Goal: Communication & Community: Participate in discussion

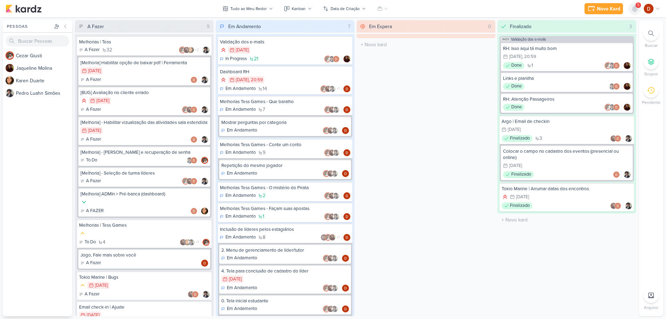
click at [633, 11] on icon at bounding box center [634, 9] width 8 height 8
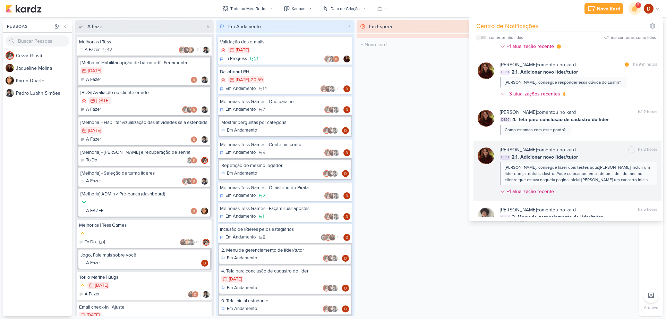
scroll to position [35, 0]
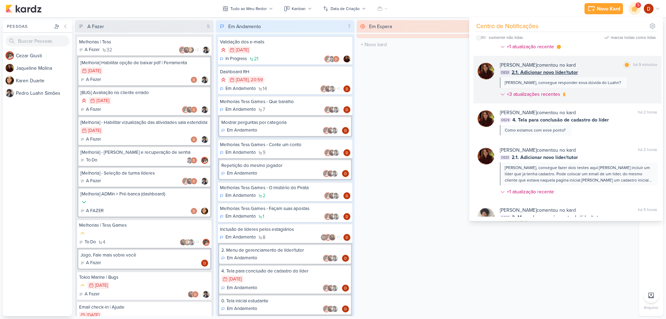
click at [546, 89] on div "[PERSON_NAME] comentou no kard marcar como lida há 9 minutos DE33 2.1. Adiciona…" at bounding box center [578, 80] width 157 height 39
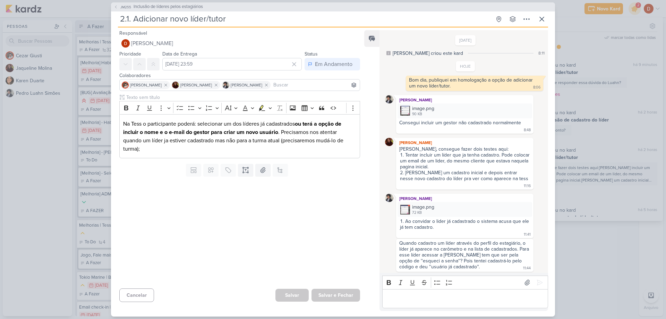
scroll to position [55, 0]
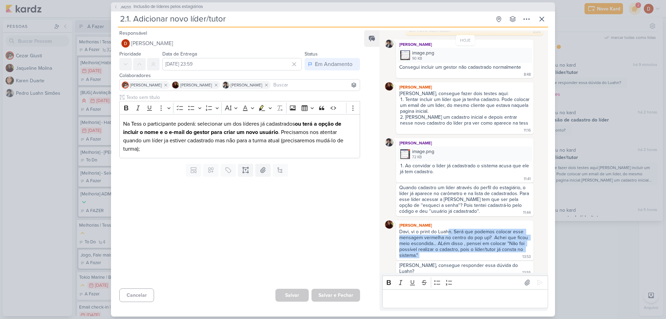
drag, startPoint x: 447, startPoint y: 231, endPoint x: 458, endPoint y: 258, distance: 29.2
click at [458, 258] on div "Davi, vi o print do Luahn. Será que podemos colocar esse mensagem vermelha no c…" at bounding box center [464, 244] width 135 height 30
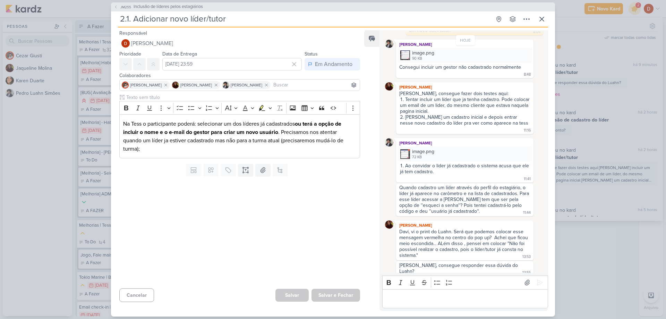
click at [450, 290] on div "Editor editing area: main" at bounding box center [465, 298] width 166 height 19
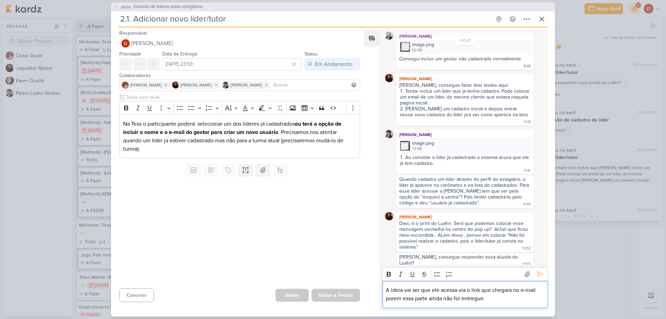
click at [491, 302] on p "A ideia vai ser que ele acessa via o link que chegara no e-mail porem essa part…" at bounding box center [465, 294] width 158 height 17
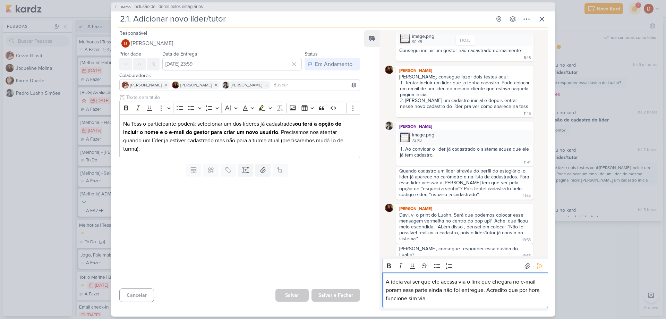
click at [480, 298] on p "A ideia vai ser que ele acessa via o link que chegara no e-mail porem essa part…" at bounding box center [465, 289] width 158 height 25
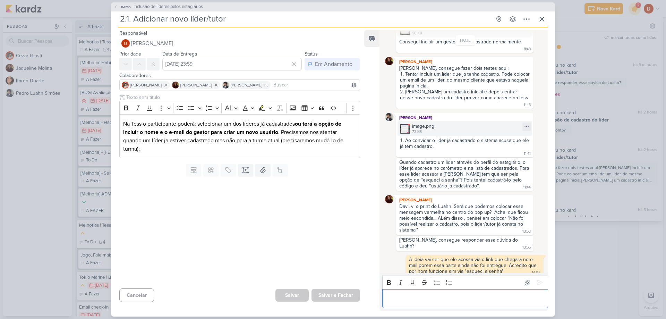
click at [402, 128] on img at bounding box center [405, 129] width 10 height 10
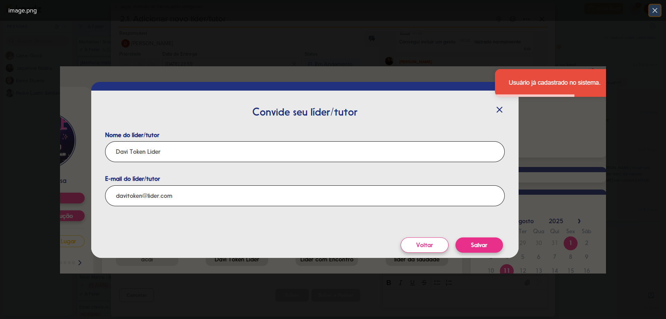
click at [659, 11] on button at bounding box center [654, 10] width 11 height 11
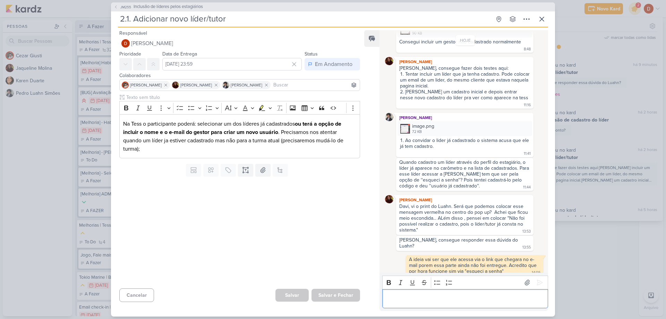
click at [447, 294] on p "Editor editing area: main" at bounding box center [465, 298] width 158 height 8
click at [407, 132] on img at bounding box center [405, 129] width 10 height 10
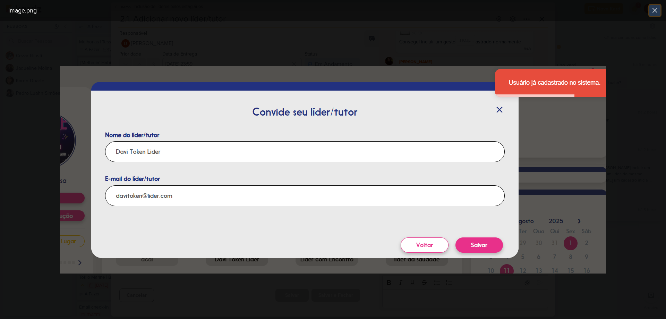
click at [658, 8] on icon at bounding box center [655, 10] width 8 height 8
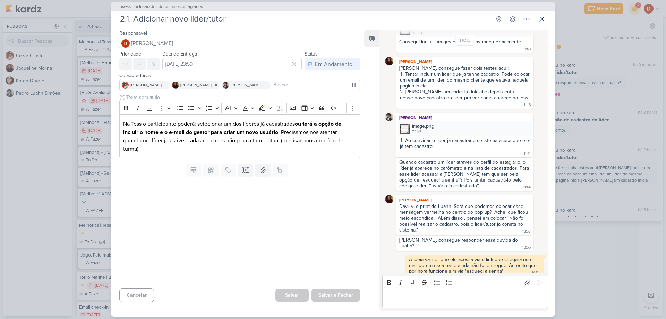
click at [428, 305] on div "Editor editing area: main" at bounding box center [465, 298] width 166 height 19
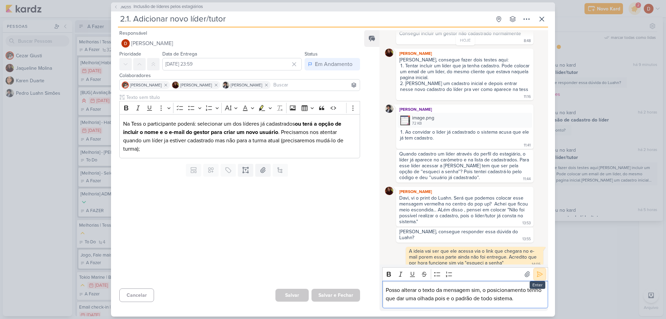
click at [536, 275] on icon at bounding box center [539, 273] width 7 height 7
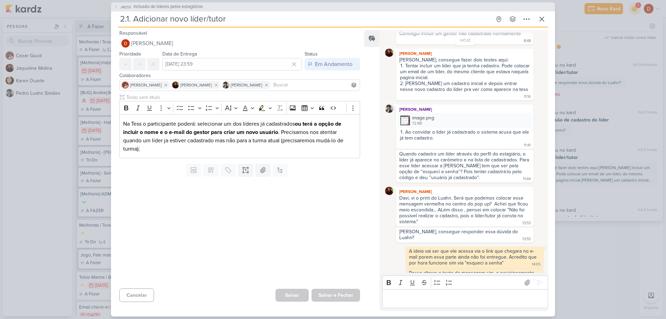
scroll to position [103, 0]
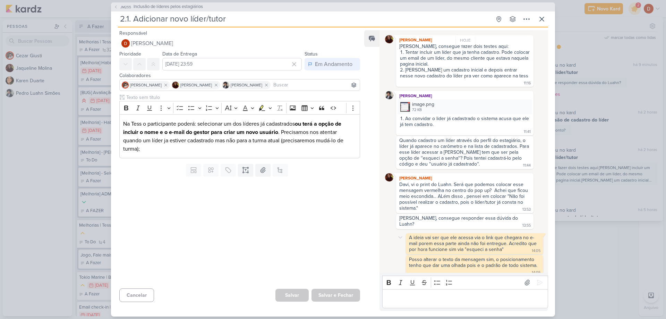
click at [434, 234] on div "A ideia vai ser que ele acessa via o link que chegara no e-mail porem essa part…" at bounding box center [473, 243] width 129 height 18
click at [543, 16] on icon at bounding box center [541, 19] width 8 height 8
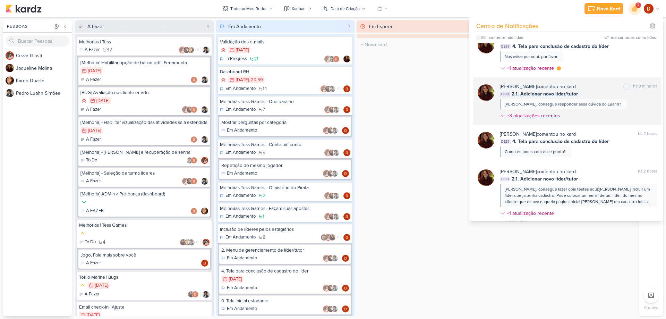
scroll to position [0, 0]
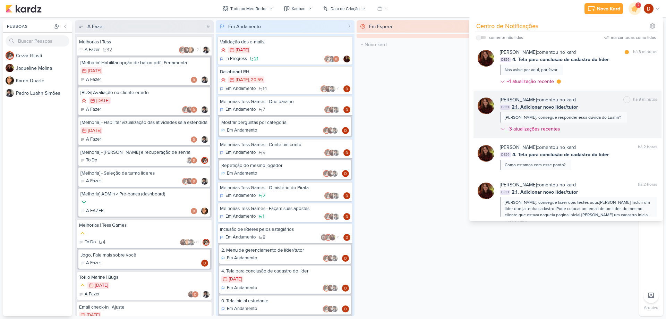
click at [551, 130] on div "+3 atualizações recentes" at bounding box center [534, 128] width 55 height 7
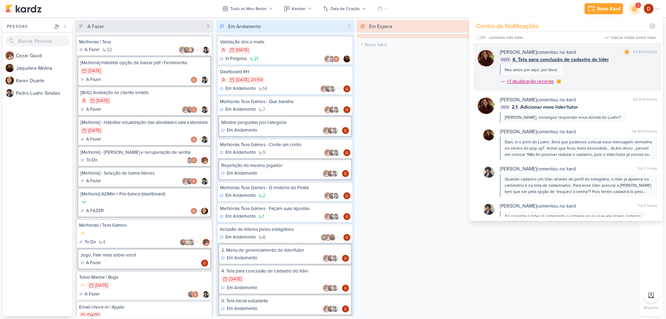
click at [546, 80] on div "+1 atualização recente" at bounding box center [531, 81] width 49 height 7
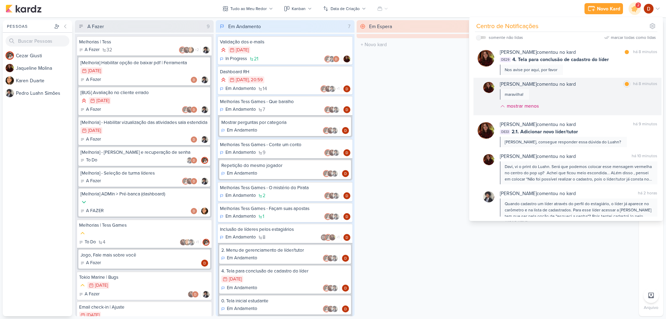
click at [563, 92] on div "[PERSON_NAME] comentou no kard marcar como lida há 8 minutos maravilha! mostrar…" at bounding box center [578, 96] width 157 height 32
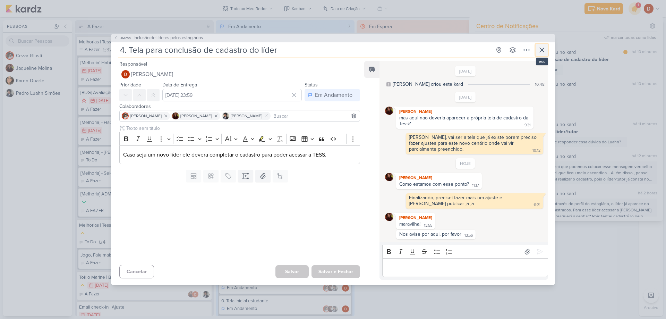
click at [540, 50] on icon at bounding box center [541, 50] width 8 height 8
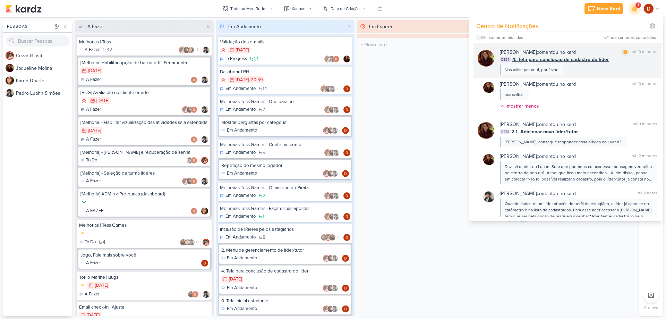
click at [578, 77] on div "[PERSON_NAME] comentou no kard marcar como lida há 10 minutos DE29 4. Tela para…" at bounding box center [567, 60] width 188 height 35
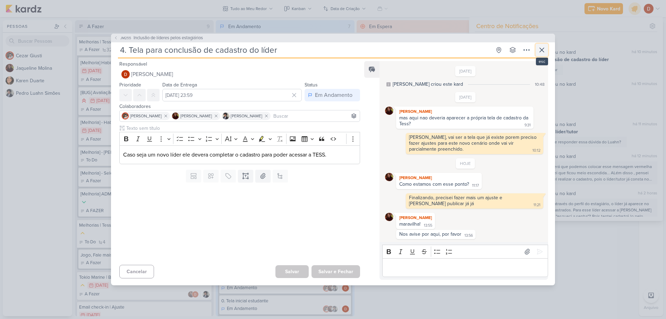
click at [542, 52] on icon at bounding box center [541, 50] width 8 height 8
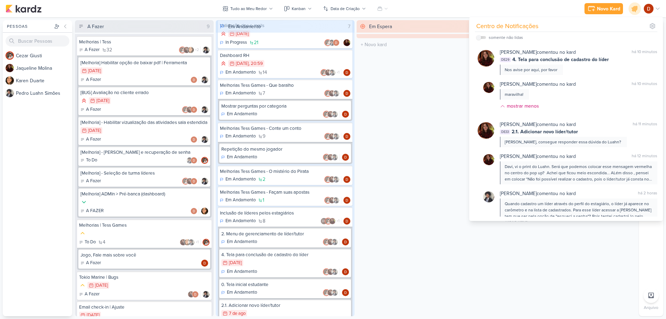
scroll to position [44, 0]
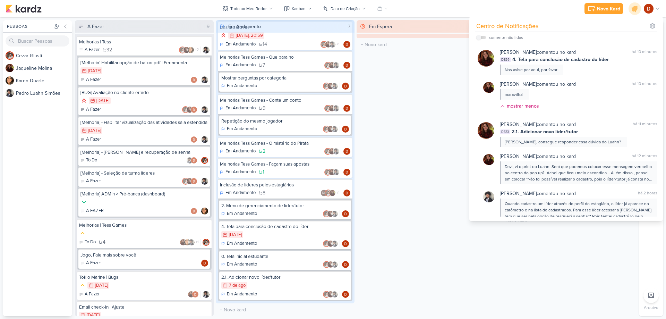
click at [419, 160] on div "Em Espera 0 O título do kard deve ter menos que 100 caracteres" at bounding box center [425, 168] width 139 height 296
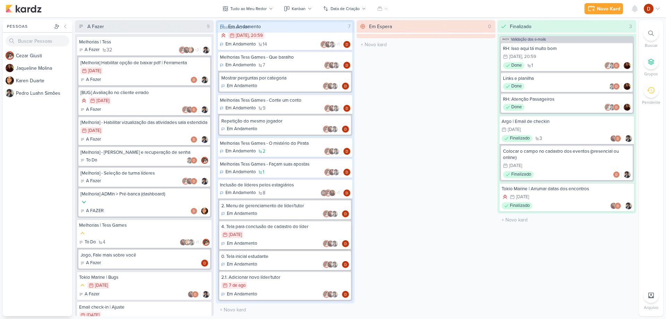
click at [257, 237] on div "9/8 [DATE]" at bounding box center [285, 235] width 128 height 8
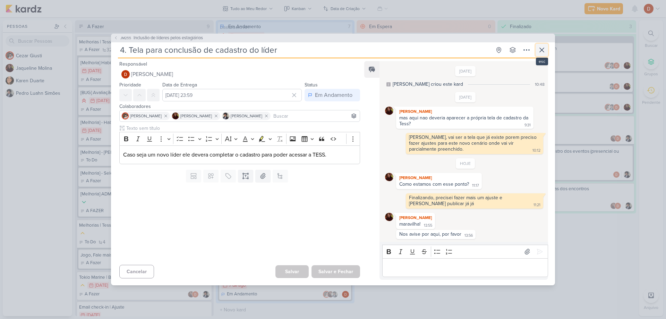
click at [542, 47] on icon at bounding box center [541, 50] width 8 height 8
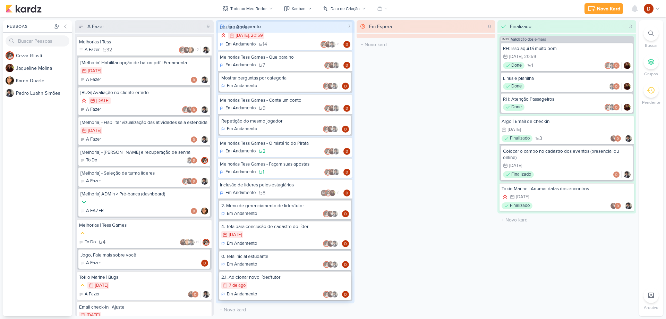
click at [275, 287] on div "7/8 [DATE]" at bounding box center [285, 286] width 128 height 8
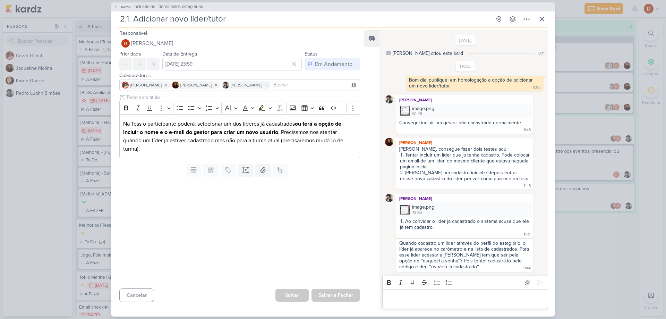
scroll to position [103, 0]
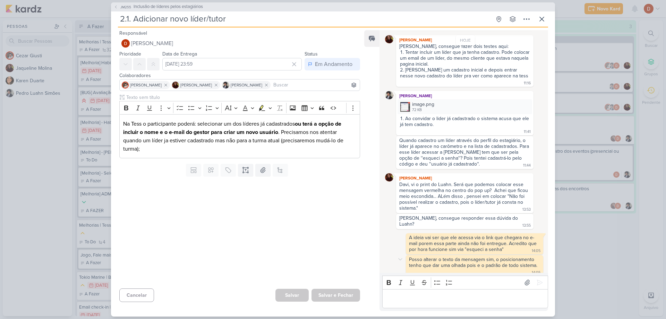
click at [445, 256] on div "Posso alterar o texto da mensagem sim, o posicionamento tenho que dar uma olhad…" at bounding box center [473, 262] width 128 height 12
click at [441, 234] on div "A ideia vai ser que ele acessa via o link que chegara no e-mail porem essa part…" at bounding box center [473, 243] width 129 height 18
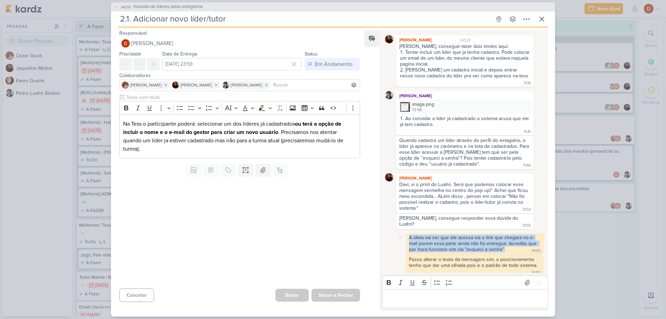
click at [441, 234] on div "A ideia vai ser que ele acessa via o link que chegara no e-mail porem essa part…" at bounding box center [473, 243] width 129 height 18
click at [461, 240] on div "A ideia vai ser que ele acessa via o link que chegara no e-mail porem essa part…" at bounding box center [473, 243] width 129 height 18
drag, startPoint x: 439, startPoint y: 240, endPoint x: 460, endPoint y: 243, distance: 21.4
click at [460, 243] on div "A ideia vai ser que ele acessa via o link que chegara no e-mail porem essa part…" at bounding box center [473, 243] width 129 height 18
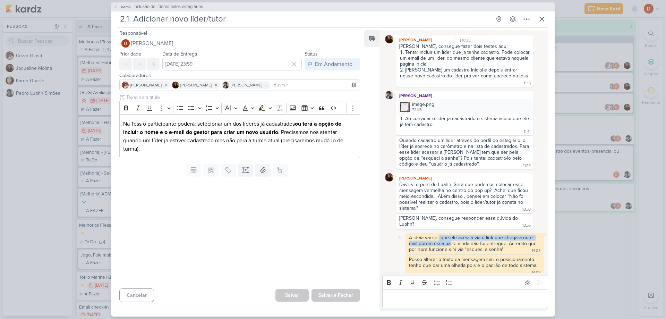
drag, startPoint x: 439, startPoint y: 227, endPoint x: 452, endPoint y: 239, distance: 17.2
click at [451, 238] on div "A ideia vai ser que ele acessa via o link que chegara no e-mail porem essa part…" at bounding box center [474, 243] width 137 height 21
click at [462, 244] on div "A ideia vai ser que ele acessa via o link que chegara no e-mail porem essa part…" at bounding box center [473, 243] width 129 height 18
click at [540, 18] on icon at bounding box center [541, 19] width 8 height 8
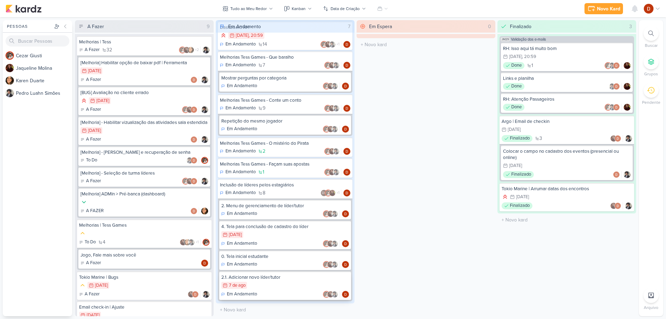
click at [256, 281] on div "2.1. Adicionar novo líder/tutor 7/8 [DATE] Em Andamento" at bounding box center [285, 285] width 132 height 28
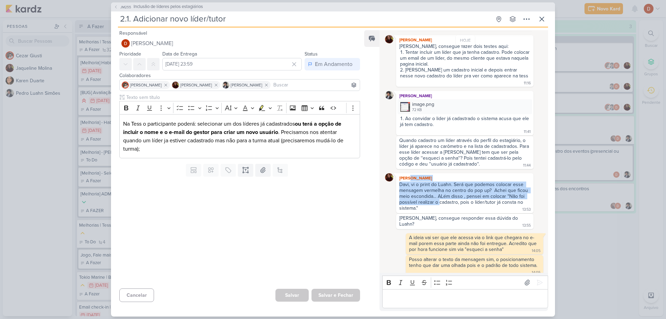
drag, startPoint x: 411, startPoint y: 181, endPoint x: 441, endPoint y: 208, distance: 40.5
click at [441, 208] on div "[PERSON_NAME] Davi, vi o print do Luahn. Será que podemos colocar esse mensagem…" at bounding box center [464, 193] width 137 height 40
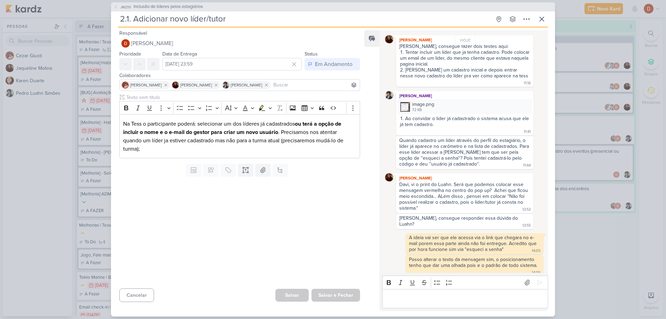
click at [441, 208] on div "Davi, vi o print do Luahn. Será que podemos colocar esse mensagem vermelha no c…" at bounding box center [464, 196] width 135 height 30
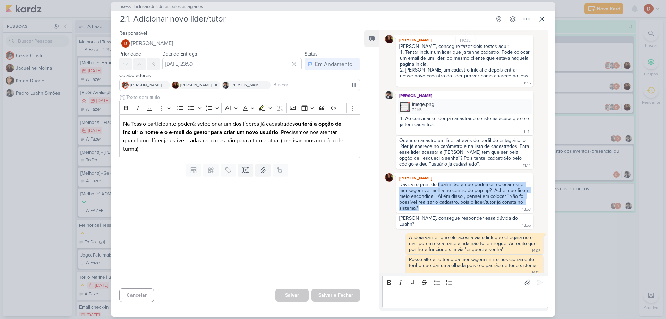
drag, startPoint x: 441, startPoint y: 208, endPoint x: 441, endPoint y: 187, distance: 21.5
click at [441, 187] on div "Davi, vi o print do Luahn. Será que podemos colocar esse mensagem vermelha no c…" at bounding box center [464, 196] width 135 height 30
click at [441, 187] on div "Davi, vi o print do Luahn. Será que podemos colocar esse mensagem vermelha no c…" at bounding box center [464, 195] width 130 height 29
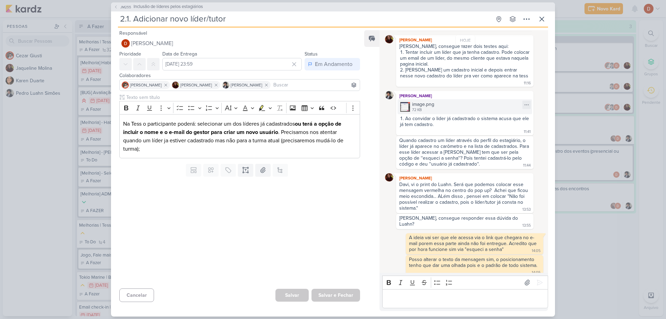
click at [411, 106] on div "image.png 72 KB" at bounding box center [464, 106] width 135 height 15
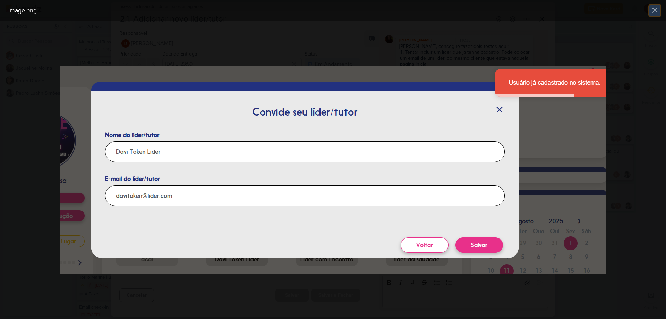
click at [657, 7] on icon at bounding box center [655, 10] width 8 height 8
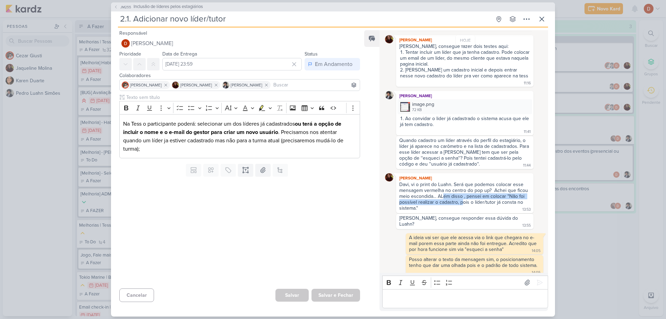
drag, startPoint x: 449, startPoint y: 197, endPoint x: 461, endPoint y: 201, distance: 12.7
click at [461, 201] on div "Davi, vi o print do Luahn. Será que podemos colocar esse mensagem vermelha no c…" at bounding box center [464, 195] width 130 height 29
drag, startPoint x: 471, startPoint y: 204, endPoint x: 460, endPoint y: 199, distance: 12.1
click at [460, 199] on div "Davi, vi o print do Luahn. Será que podemos colocar esse mensagem vermelha no c…" at bounding box center [464, 195] width 130 height 29
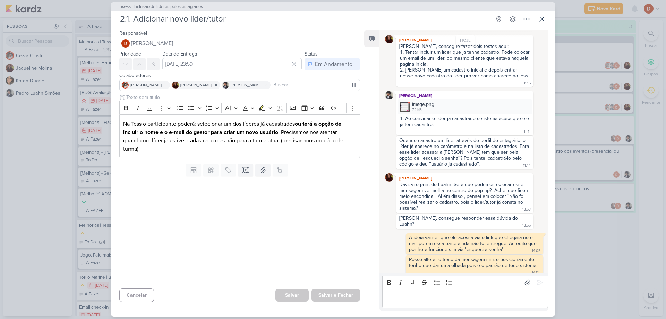
click at [460, 206] on div "Davi, vi o print do Luahn. Será que podemos colocar esse mensagem vermelha no c…" at bounding box center [464, 196] width 135 height 30
drag, startPoint x: 459, startPoint y: 202, endPoint x: 475, endPoint y: 210, distance: 17.4
click at [475, 210] on div "Davi, vi o print do Luahn. Será que podemos colocar esse mensagem vermelha no c…" at bounding box center [464, 196] width 135 height 30
drag, startPoint x: 507, startPoint y: 197, endPoint x: 416, endPoint y: 210, distance: 91.1
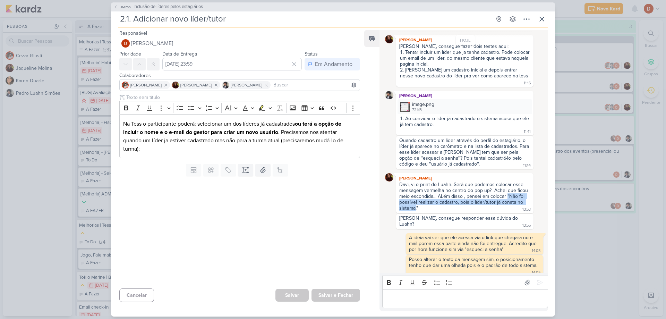
click at [416, 210] on div "Davi, vi o print do Luahn. Será que podemos colocar esse mensagem vermelha no c…" at bounding box center [464, 195] width 130 height 29
copy div ""Não foi possível realizar o cadastro, pois o líder/tutor já consta no sistema."
click at [439, 290] on div "Editor editing area: main" at bounding box center [465, 298] width 166 height 19
click at [408, 111] on img at bounding box center [405, 107] width 10 height 10
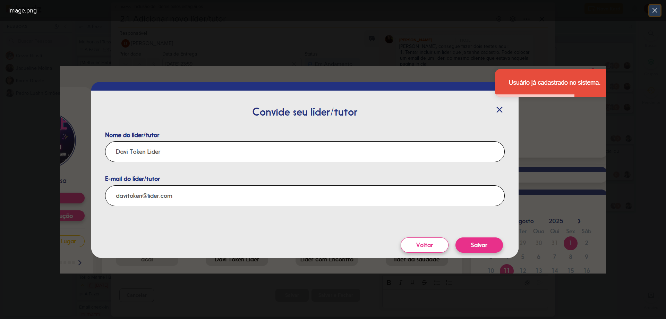
click at [652, 12] on icon at bounding box center [655, 10] width 8 height 8
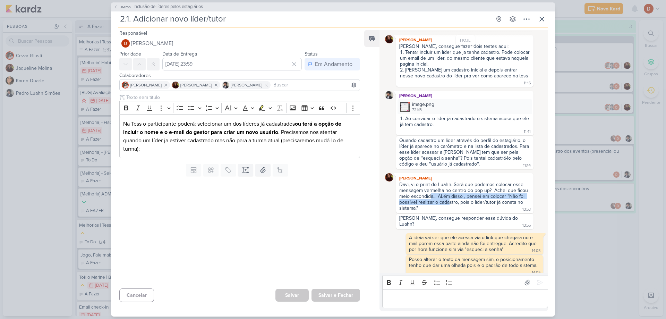
drag, startPoint x: 429, startPoint y: 194, endPoint x: 448, endPoint y: 200, distance: 20.1
click at [448, 200] on div "Davi, vi o print do Luahn. Será que podemos colocar esse mensagem vermelha no c…" at bounding box center [464, 195] width 130 height 29
click at [449, 212] on div "Davi, vi o print do Luahn. Será que podemos colocar esse mensagem vermelha no c…" at bounding box center [464, 196] width 135 height 30
drag, startPoint x: 443, startPoint y: 208, endPoint x: 436, endPoint y: 200, distance: 11.0
click at [436, 200] on div "Davi, vi o print do Luahn. Será que podemos colocar esse mensagem vermelha no c…" at bounding box center [464, 196] width 135 height 30
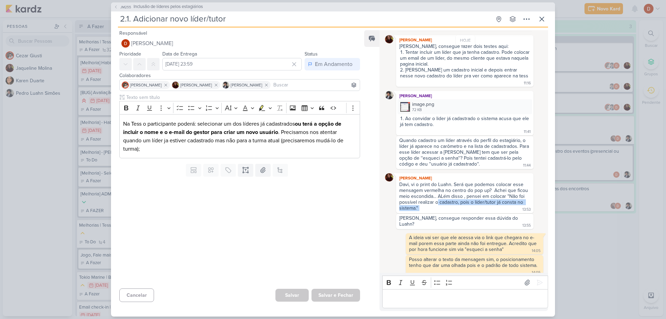
click at [436, 200] on div "Davi, vi o print do Luahn. Será que podemos colocar esse mensagem vermelha no c…" at bounding box center [464, 195] width 130 height 29
click at [406, 106] on img at bounding box center [405, 107] width 10 height 10
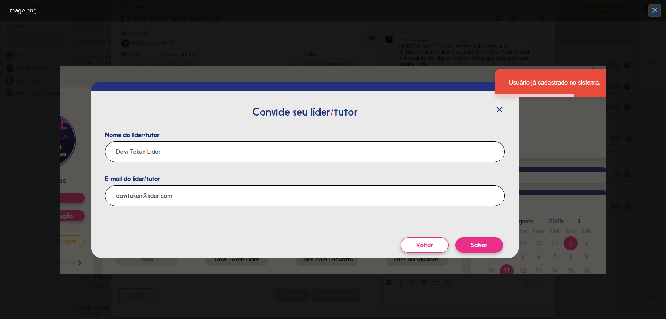
click at [656, 11] on icon at bounding box center [655, 10] width 8 height 8
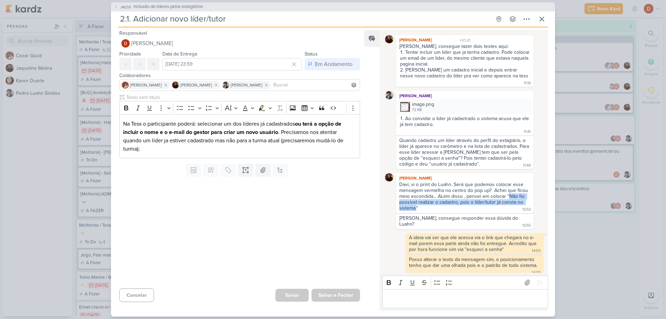
drag, startPoint x: 507, startPoint y: 197, endPoint x: 416, endPoint y: 209, distance: 92.0
click at [416, 209] on div "Davi, vi o print do Luahn. Será que podemos colocar esse mensagem vermelha no c…" at bounding box center [464, 195] width 130 height 29
copy div "Não foi possível realizar o cadastro, pois o líder/tutor já consta no sistema."
click at [461, 262] on div "Posso alterar o texto da mensagem sim, o posicionamento tenho que dar uma olhad…" at bounding box center [473, 262] width 128 height 12
drag, startPoint x: 461, startPoint y: 262, endPoint x: 455, endPoint y: 258, distance: 7.1
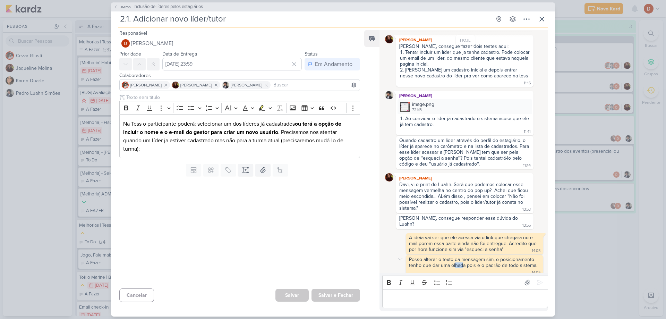
click at [455, 258] on div "Posso alterar o texto da mensagem sim, o posicionamento tenho que dar uma olhad…" at bounding box center [473, 262] width 128 height 12
drag, startPoint x: 446, startPoint y: 226, endPoint x: 454, endPoint y: 238, distance: 14.2
click at [454, 238] on div "HOJE Bom dia, publiquei em homologação a opção de adicionar um novo líder/tutor…" at bounding box center [465, 117] width 161 height 318
click at [453, 259] on div "Posso alterar o texto da mensagem sim, o posicionamento tenho que dar uma olhad…" at bounding box center [473, 262] width 128 height 12
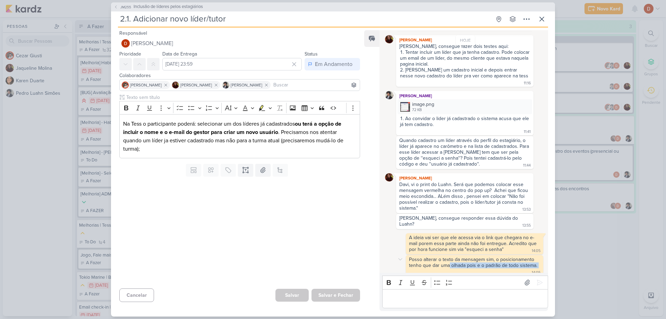
drag, startPoint x: 453, startPoint y: 265, endPoint x: 449, endPoint y: 260, distance: 5.4
click at [449, 260] on div "Posso alterar o texto da mensagem sim, o posicionamento tenho que dar uma olhad…" at bounding box center [474, 265] width 135 height 18
click at [447, 258] on div "Posso alterar o texto da mensagem sim, o posicionamento tenho que dar uma olhad…" at bounding box center [473, 262] width 128 height 12
drag, startPoint x: 444, startPoint y: 256, endPoint x: 446, endPoint y: 259, distance: 3.9
click at [446, 259] on div "Posso alterar o texto da mensagem sim, o posicionamento tenho que dar uma olhad…" at bounding box center [473, 262] width 128 height 12
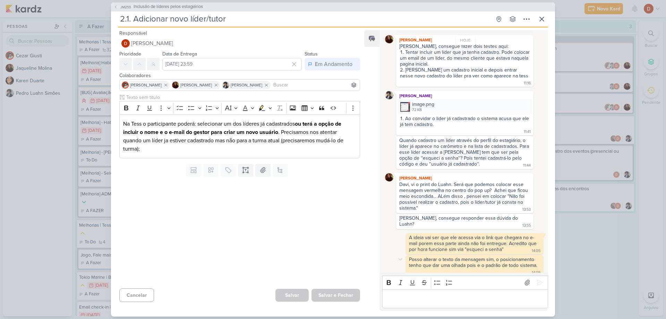
click at [454, 259] on div "Posso alterar o texto da mensagem sim, o posicionamento tenho que dar uma olhad…" at bounding box center [473, 262] width 128 height 12
drag, startPoint x: 454, startPoint y: 259, endPoint x: 449, endPoint y: 255, distance: 6.2
click at [449, 256] on div "Posso alterar o texto da mensagem sim, o posicionamento tenho que dar uma olhad…" at bounding box center [473, 262] width 128 height 12
drag, startPoint x: 445, startPoint y: 234, endPoint x: 451, endPoint y: 244, distance: 12.3
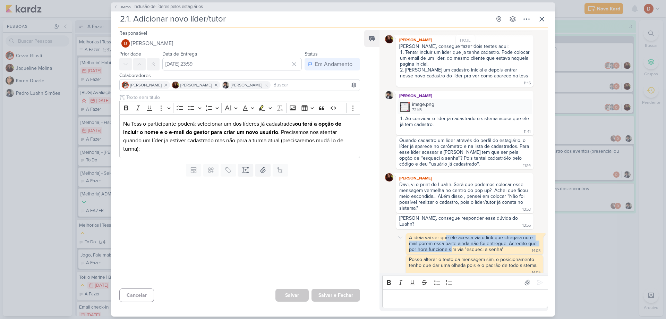
click at [451, 244] on div "A ideia vai ser que ele acessa via o link que chegara no e-mail porem essa part…" at bounding box center [473, 243] width 129 height 18
click at [407, 107] on img at bounding box center [405, 107] width 10 height 10
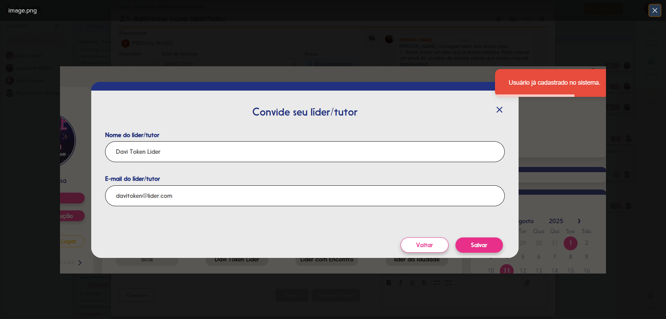
click at [655, 11] on icon at bounding box center [655, 10] width 4 height 4
